Goal: Transaction & Acquisition: Subscribe to service/newsletter

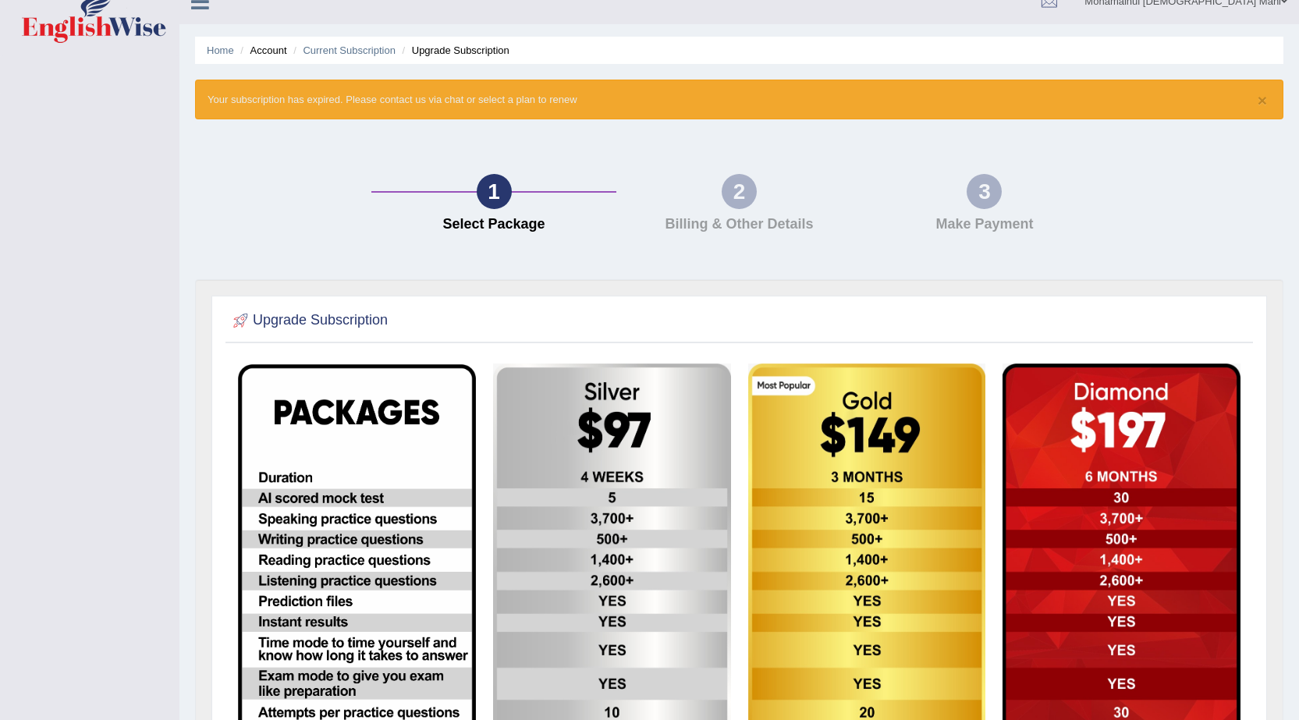
scroll to position [9, 0]
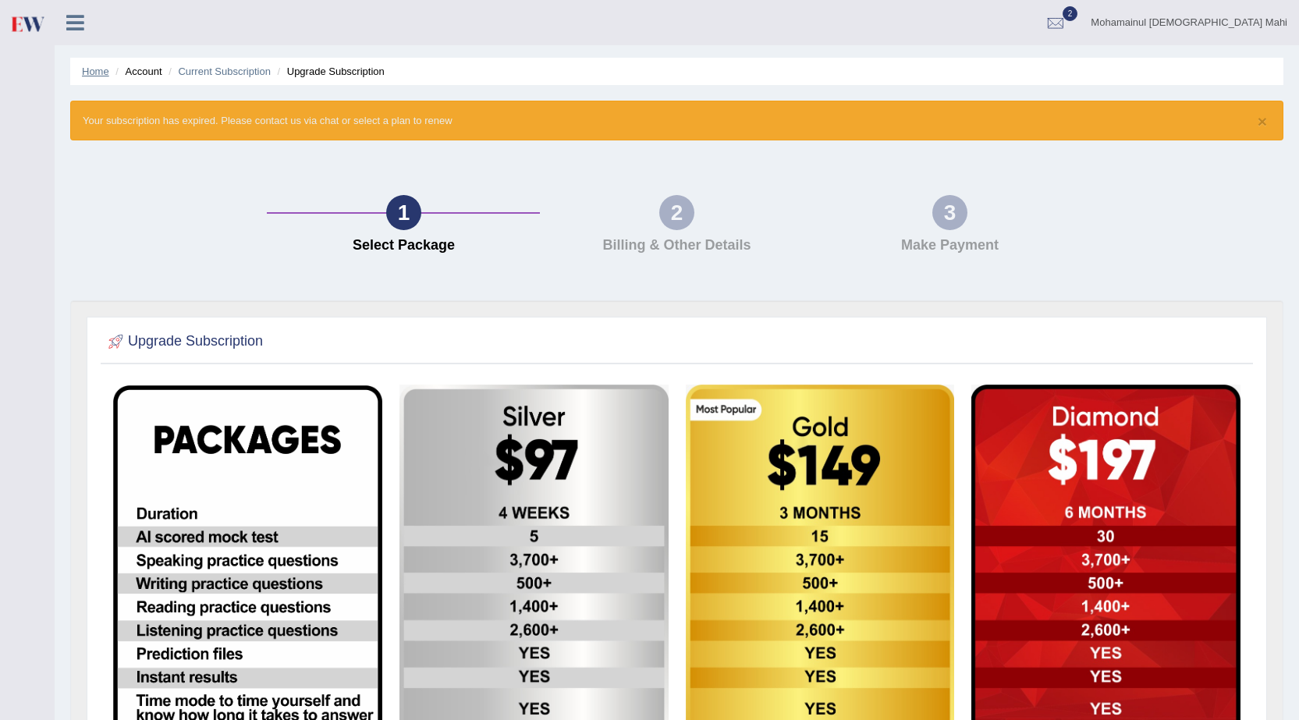
click at [83, 72] on link "Home" at bounding box center [95, 72] width 27 height 12
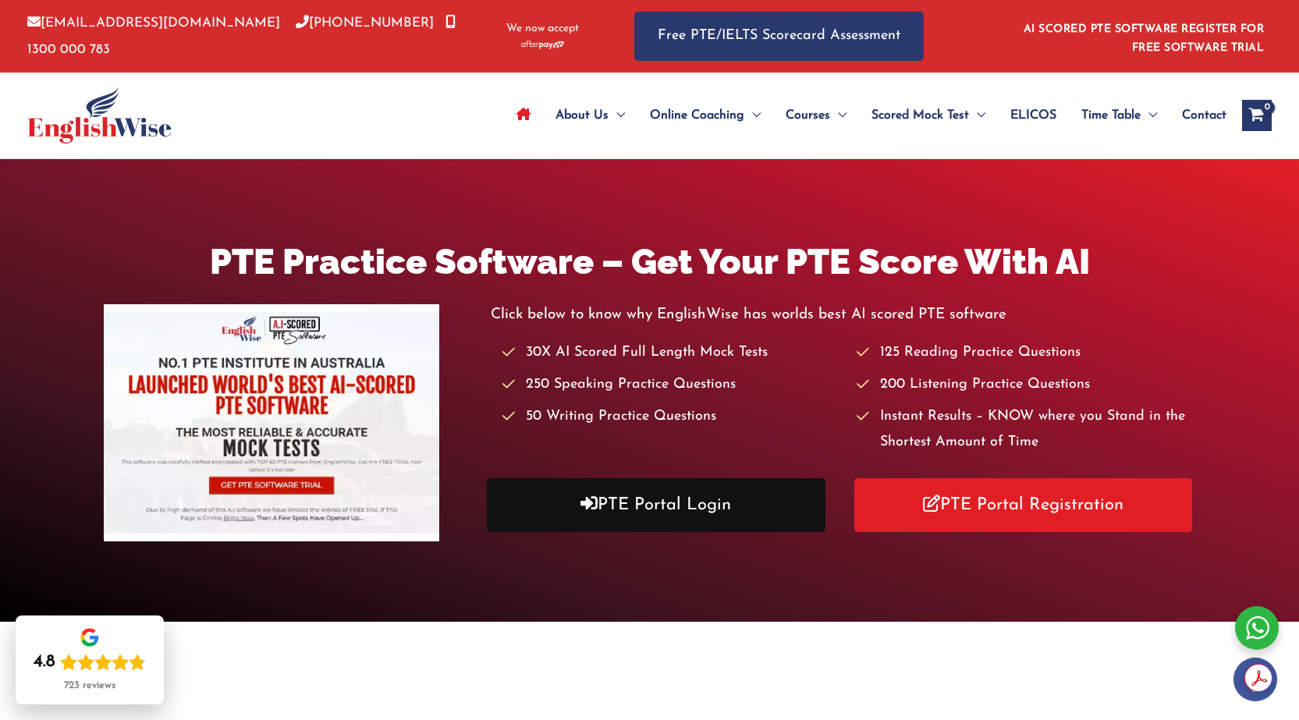
click at [639, 500] on link "PTE Portal Login" at bounding box center [656, 505] width 338 height 54
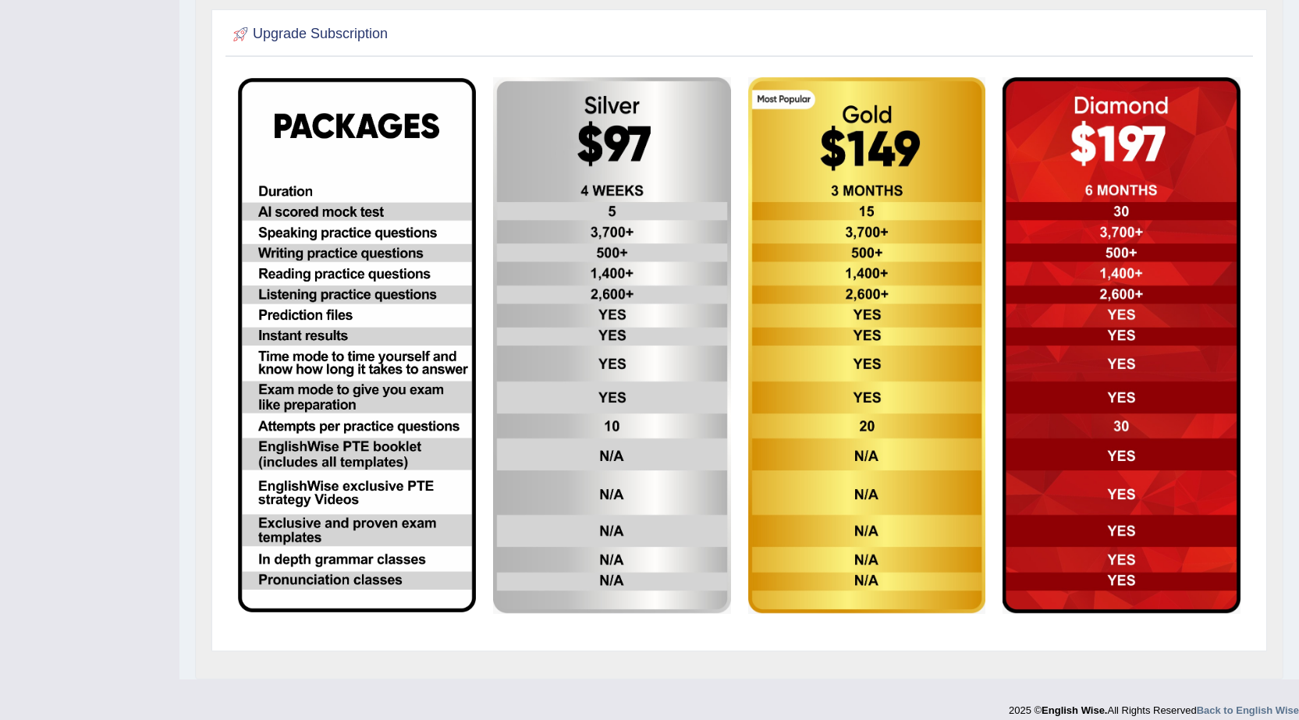
scroll to position [321, 0]
